Goal: Find specific page/section: Find specific page/section

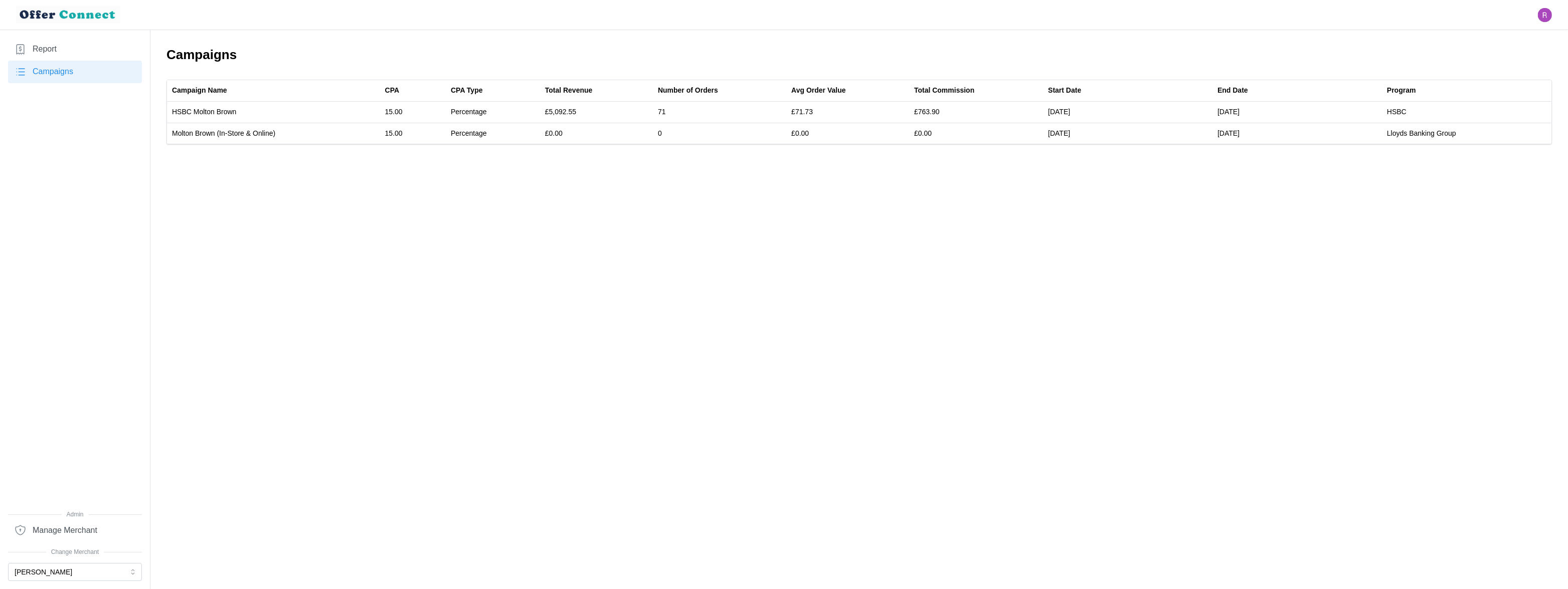
click at [747, 236] on main "Campaigns Campaign Name CPA CPA Type Total Revenue Number of Orders Avg Order V…" at bounding box center [784, 294] width 1568 height 589
click at [78, 70] on link "Campaigns" at bounding box center [75, 72] width 134 height 22
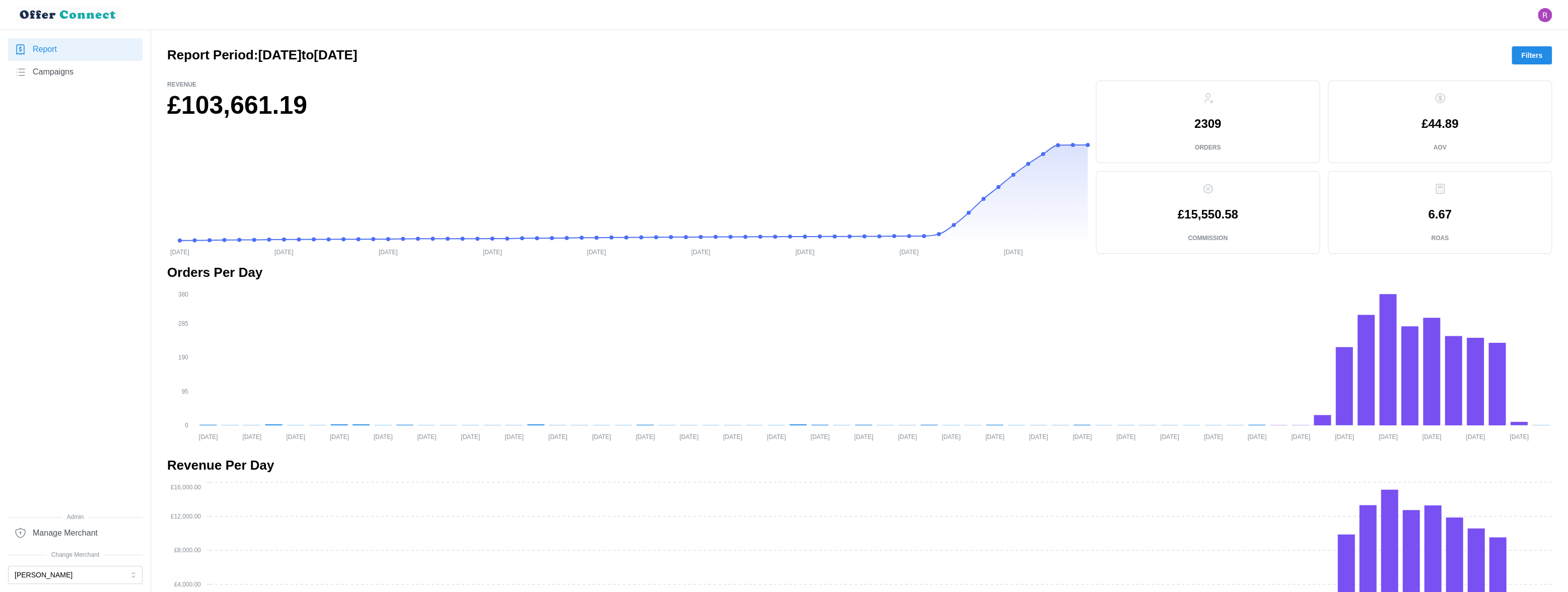
click at [1524, 50] on span "Filters" at bounding box center [1532, 55] width 21 height 17
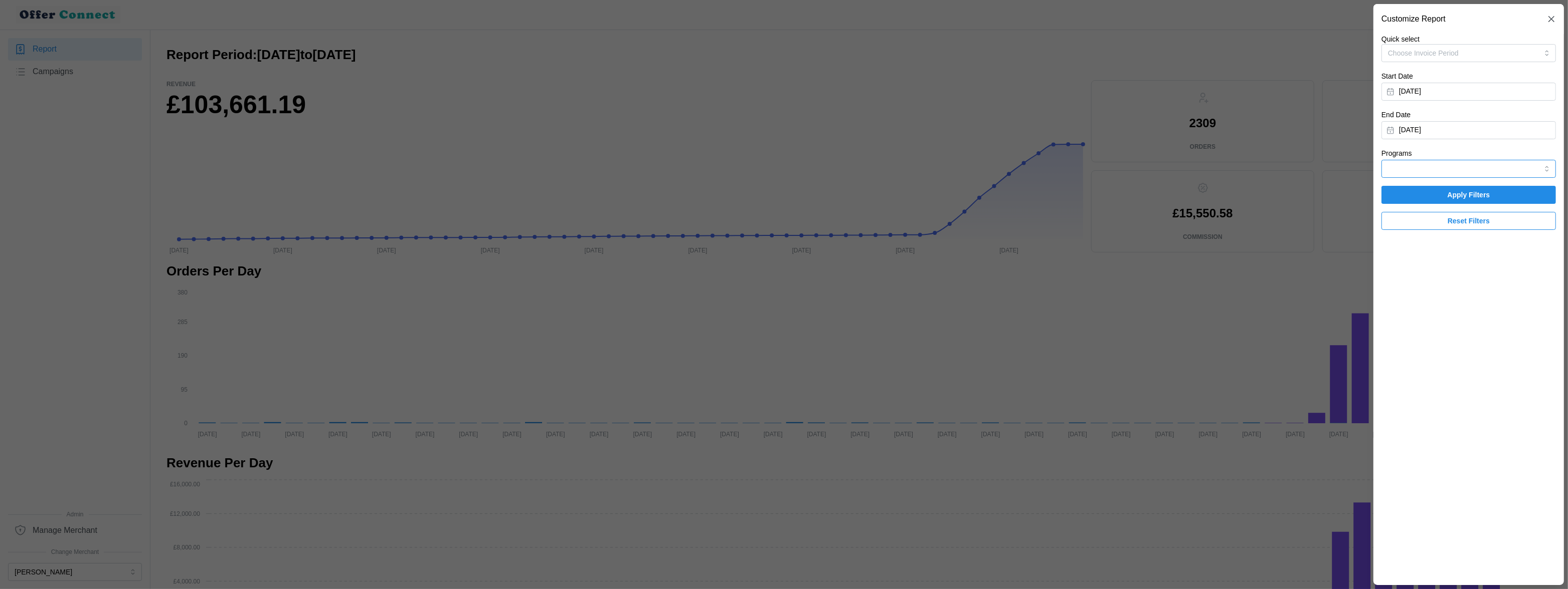
click at [1454, 172] on input "Programs" at bounding box center [1469, 169] width 174 height 18
click at [1441, 206] on span "Lloyds Banking Group" at bounding box center [1424, 210] width 69 height 11
type input "Lloyds Banking Group"
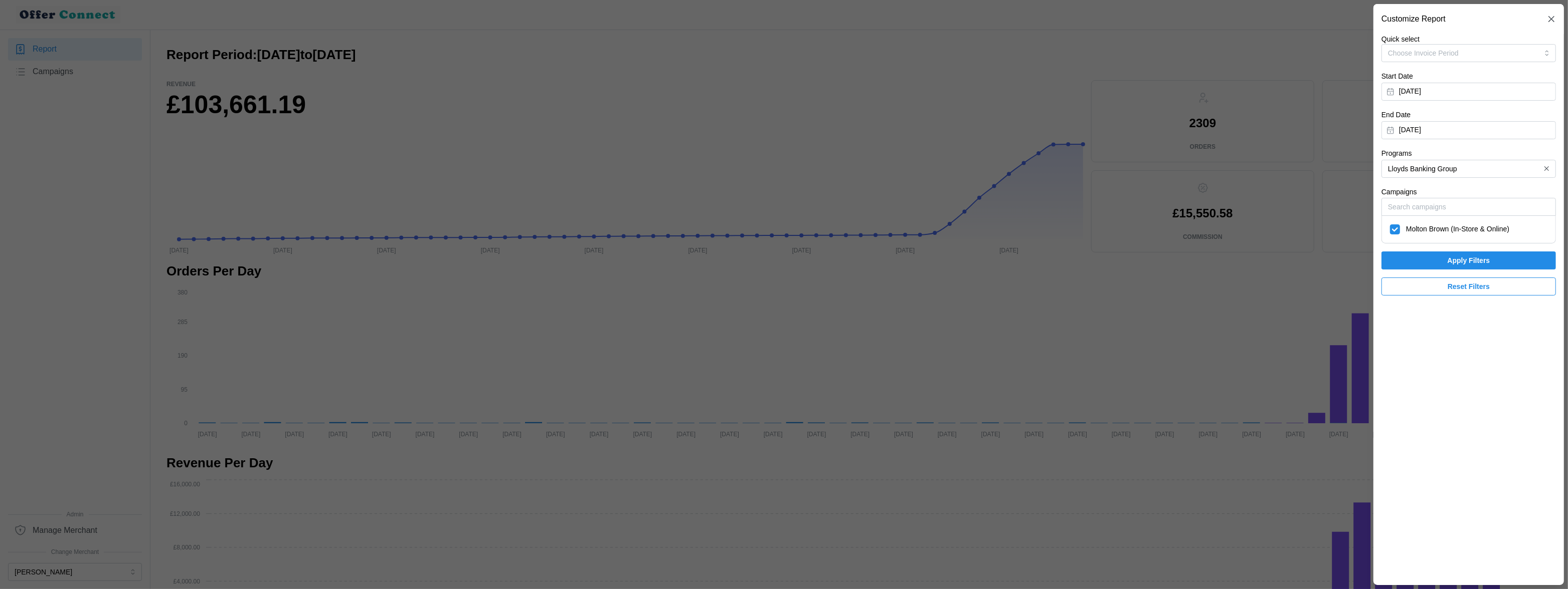
click at [1451, 257] on span "Apply Filters" at bounding box center [1469, 260] width 43 height 17
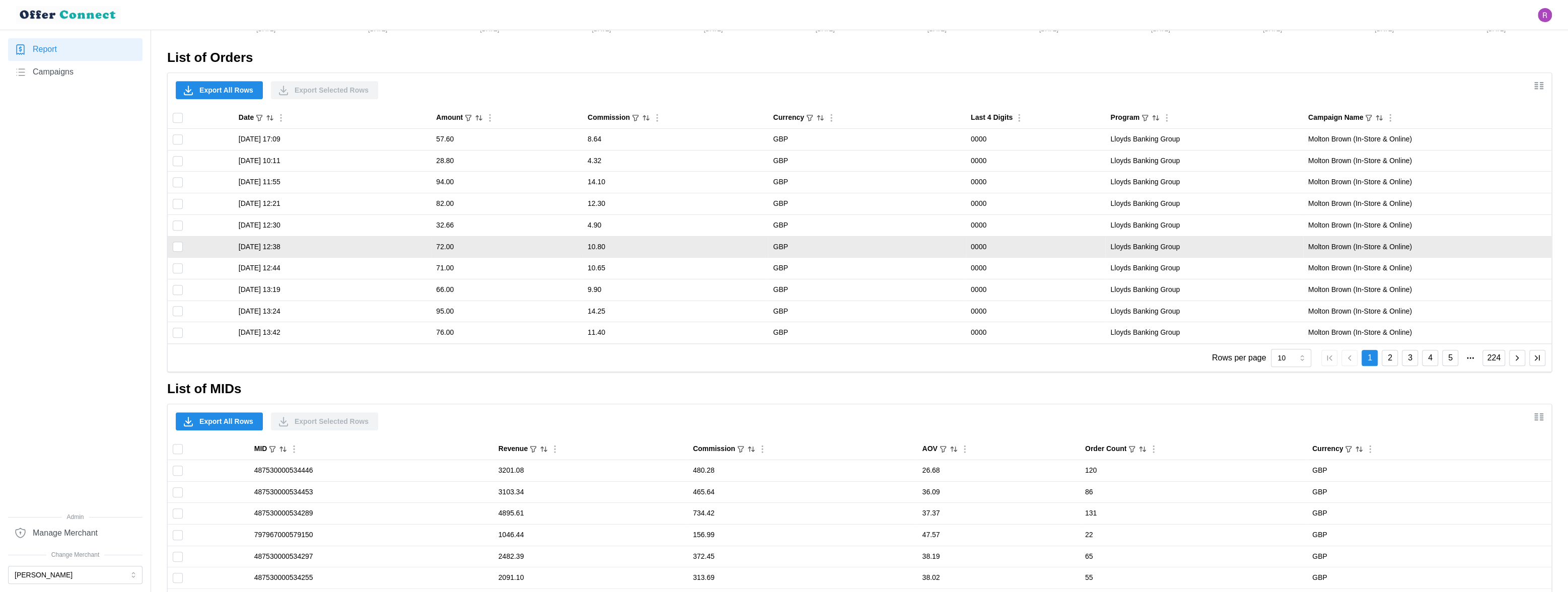
scroll to position [613, 0]
